Goal: Task Accomplishment & Management: Manage account settings

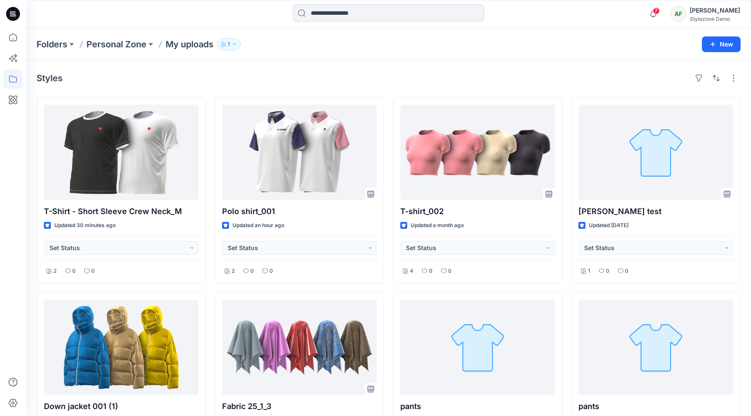
click at [733, 18] on div "Stylezone Demo" at bounding box center [715, 19] width 50 height 7
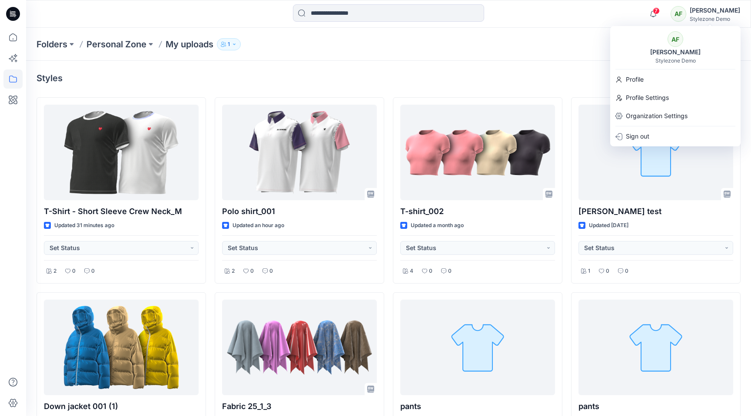
click at [460, 88] on div "Styles T-Shirt - Short Sleeve Crew Neck_M Updated 31 minutes ago Set Status 2 0…" at bounding box center [388, 388] width 725 height 655
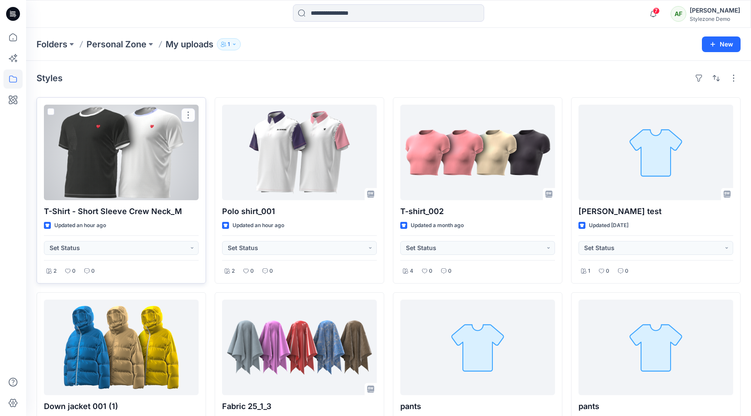
click at [147, 165] on div at bounding box center [121, 153] width 155 height 96
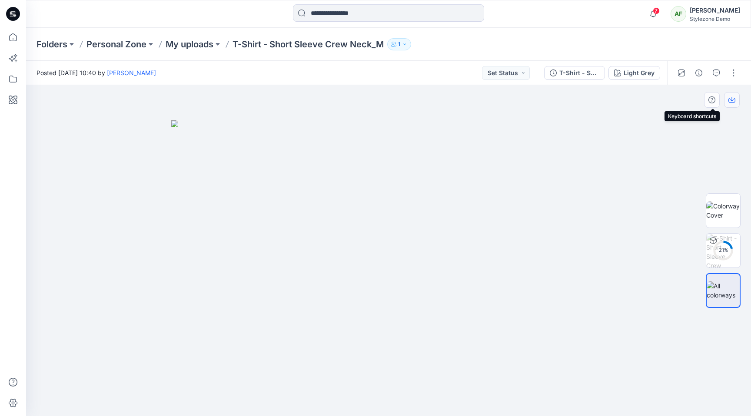
click at [731, 99] on icon "button" at bounding box center [731, 99] width 3 height 4
click at [20, 45] on icon at bounding box center [12, 37] width 19 height 19
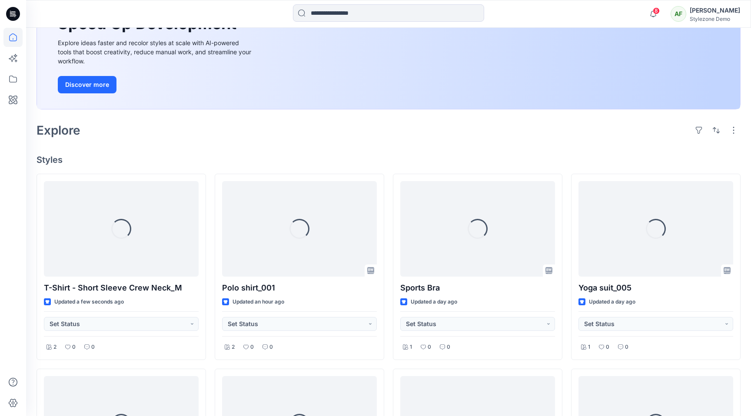
scroll to position [134, 0]
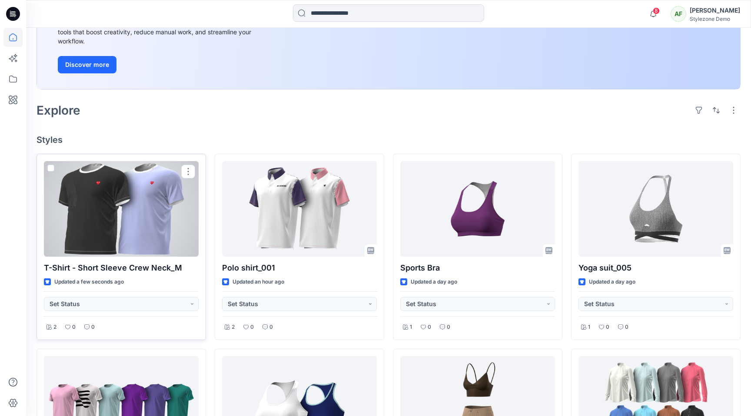
click at [149, 206] on div at bounding box center [121, 209] width 155 height 96
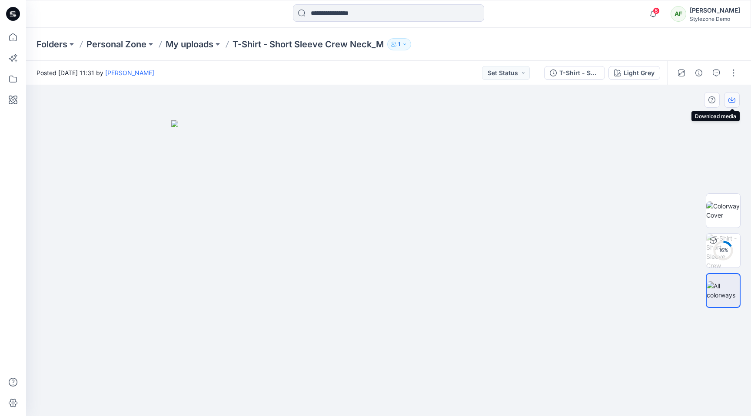
click at [733, 98] on icon "button" at bounding box center [731, 99] width 7 height 7
click at [716, 205] on img at bounding box center [723, 211] width 34 height 18
click at [733, 98] on icon "button" at bounding box center [731, 99] width 7 height 7
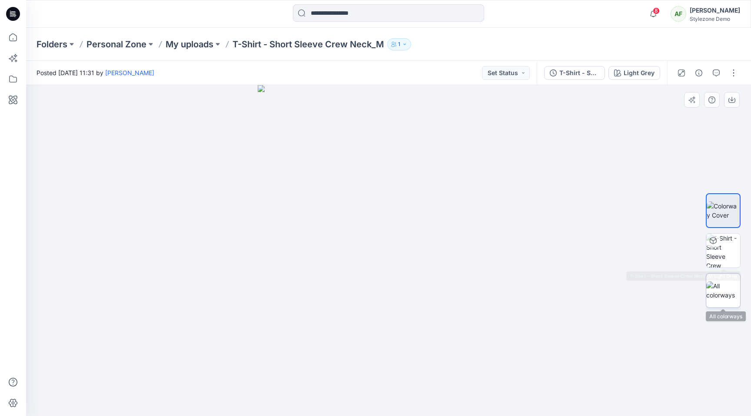
click at [712, 288] on img at bounding box center [723, 291] width 34 height 18
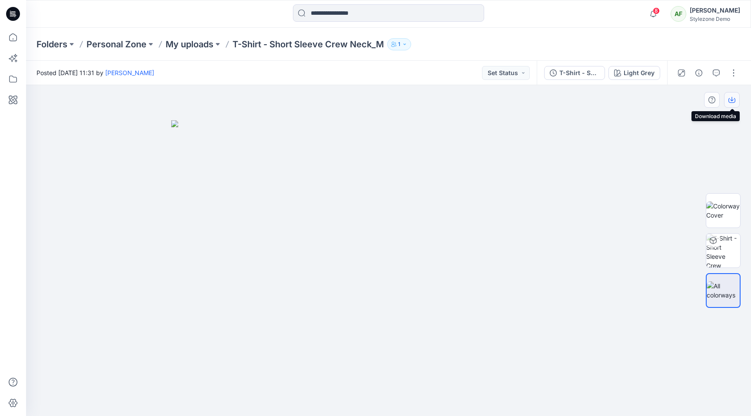
click at [730, 100] on icon "button" at bounding box center [731, 99] width 7 height 7
click at [187, 44] on p "My uploads" at bounding box center [190, 44] width 48 height 12
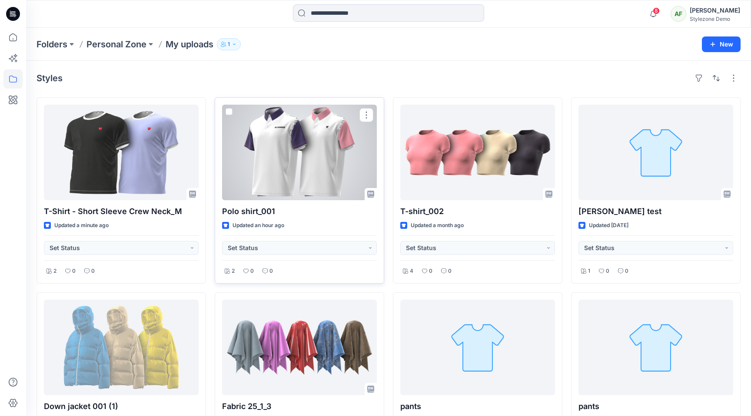
click at [273, 173] on div at bounding box center [299, 153] width 155 height 96
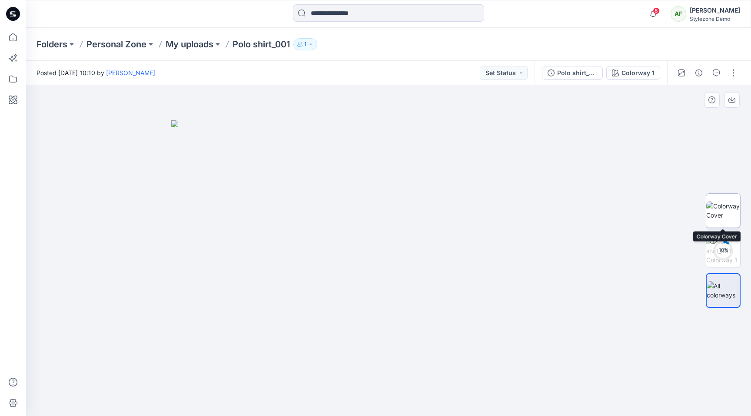
click at [723, 209] on img at bounding box center [723, 211] width 34 height 18
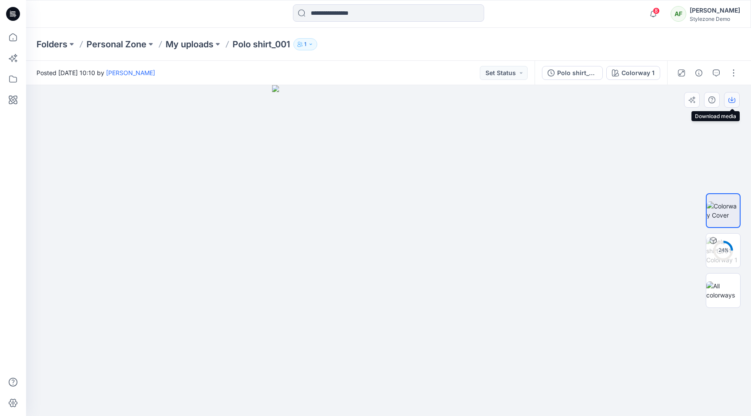
click at [733, 98] on icon "button" at bounding box center [731, 99] width 7 height 7
click at [686, 9] on div "AF" at bounding box center [678, 14] width 16 height 16
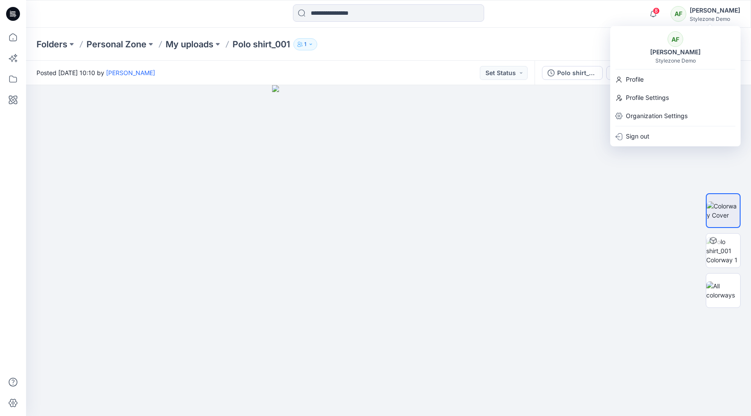
click at [560, 47] on div "Folders Personal Zone My uploads Polo shirt_001 1" at bounding box center [354, 44] width 636 height 12
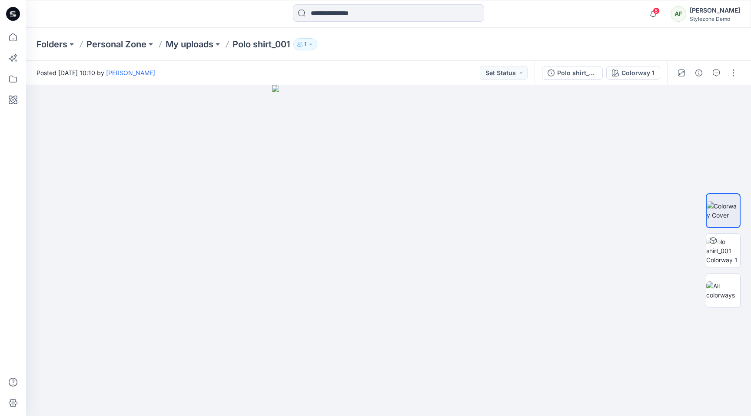
click at [722, 17] on div "Stylezone Demo" at bounding box center [715, 19] width 50 height 7
click at [620, 266] on div at bounding box center [388, 250] width 725 height 331
click at [15, 403] on icon at bounding box center [12, 403] width 19 height 19
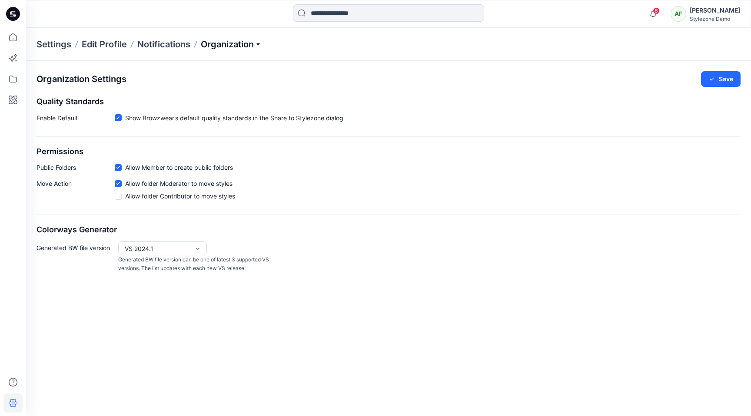
click at [229, 42] on p "Organization" at bounding box center [231, 44] width 61 height 12
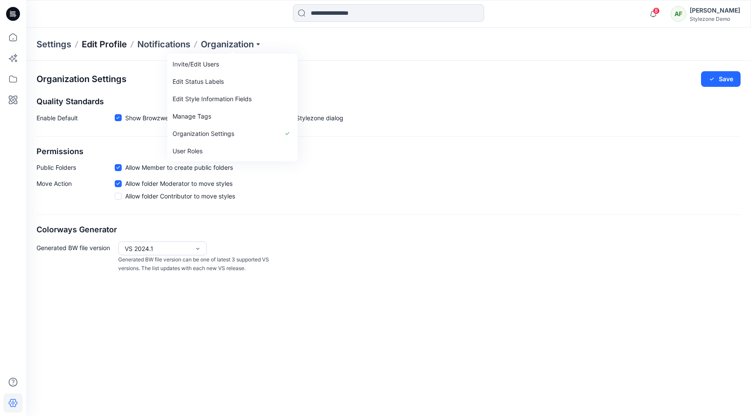
click at [114, 43] on p "Edit Profile" at bounding box center [104, 44] width 45 height 12
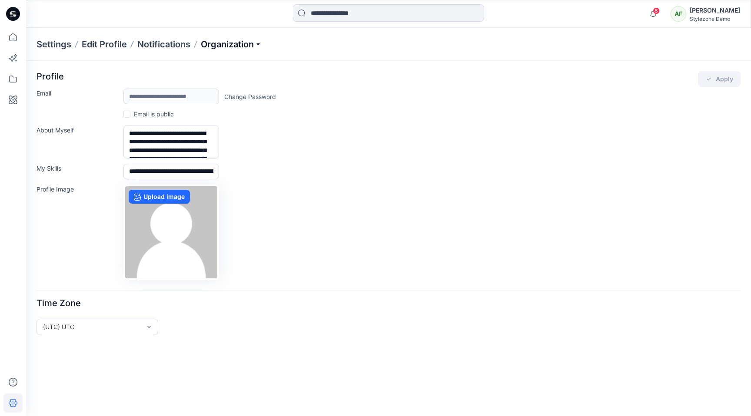
click at [217, 43] on p "Organization" at bounding box center [231, 44] width 61 height 12
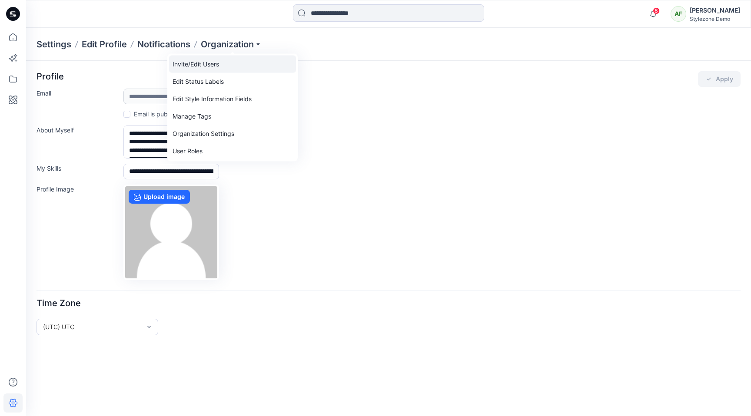
click at [206, 65] on link "Invite/Edit Users" at bounding box center [232, 64] width 127 height 17
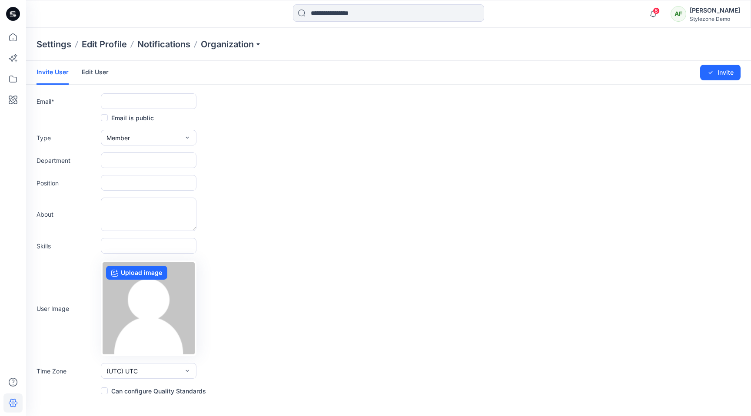
click at [99, 75] on link "Edit User" at bounding box center [95, 72] width 27 height 23
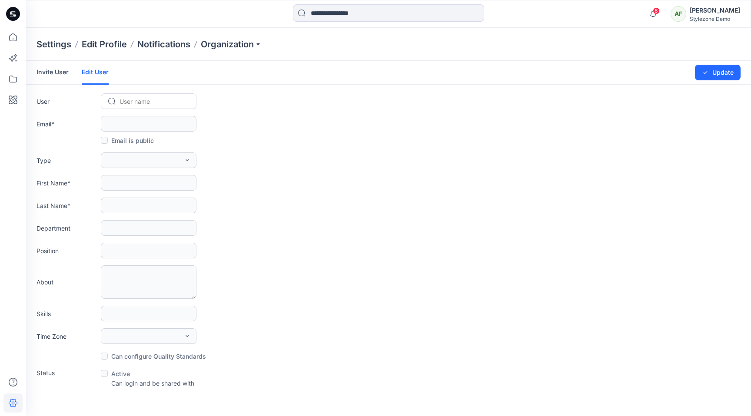
click at [165, 101] on div at bounding box center [153, 101] width 69 height 11
type input "*"
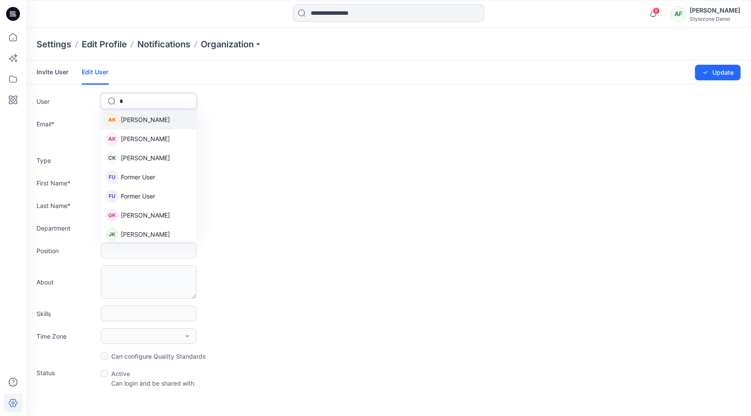
click at [166, 119] on div "AK [PERSON_NAME]" at bounding box center [149, 119] width 96 height 19
type input "**********"
type input "****"
type input "********"
type input "*******"
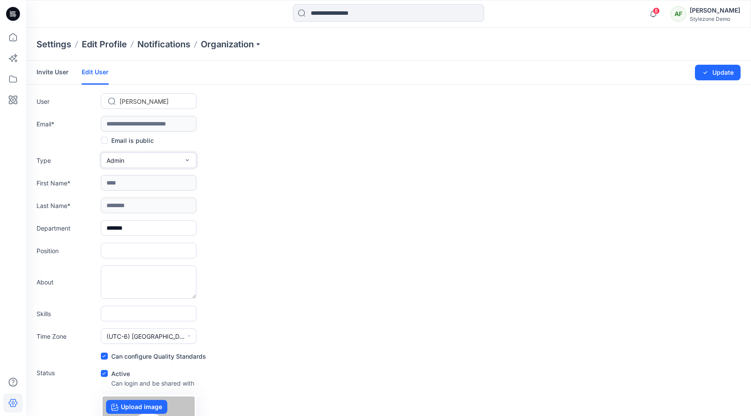
click at [184, 161] on icon "button" at bounding box center [187, 160] width 7 height 7
click at [223, 166] on div "Type Admin External Member Admin" at bounding box center [388, 161] width 704 height 16
click at [18, 45] on icon at bounding box center [12, 37] width 19 height 19
